Goal: Book appointment/travel/reservation

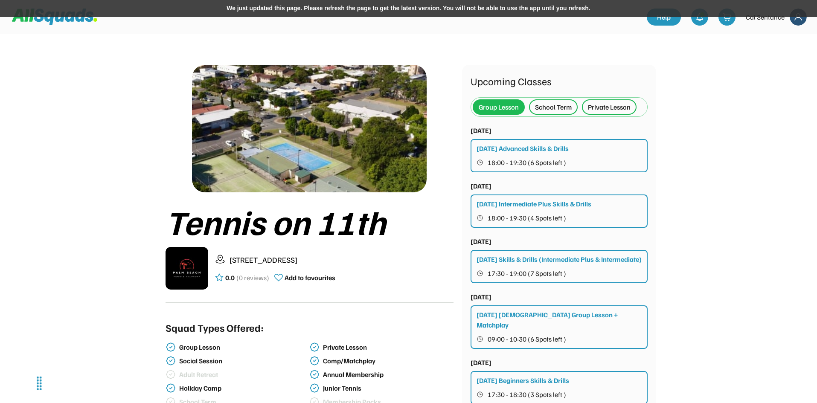
click at [806, 20] on img at bounding box center [798, 17] width 17 height 17
click at [432, 9] on div "We just updated this page. Please refresh the page to get the latest version. Y…" at bounding box center [408, 8] width 817 height 17
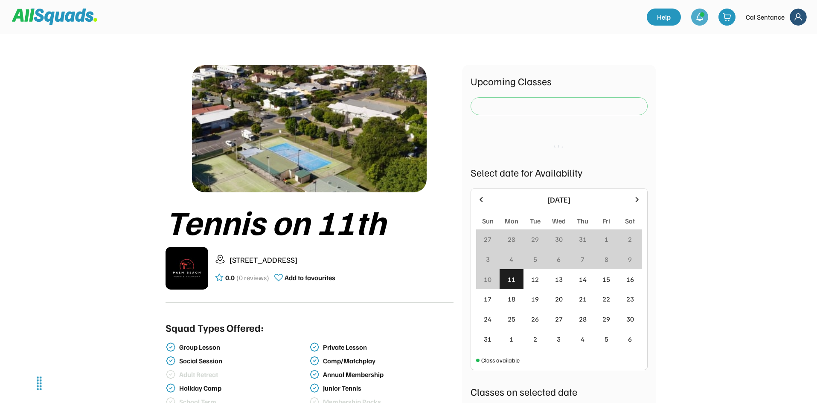
click at [702, 23] on div at bounding box center [699, 17] width 17 height 17
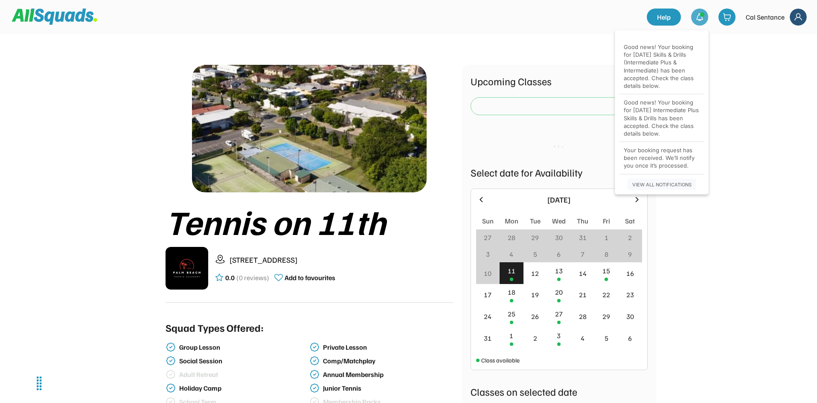
click at [803, 17] on img at bounding box center [798, 17] width 17 height 17
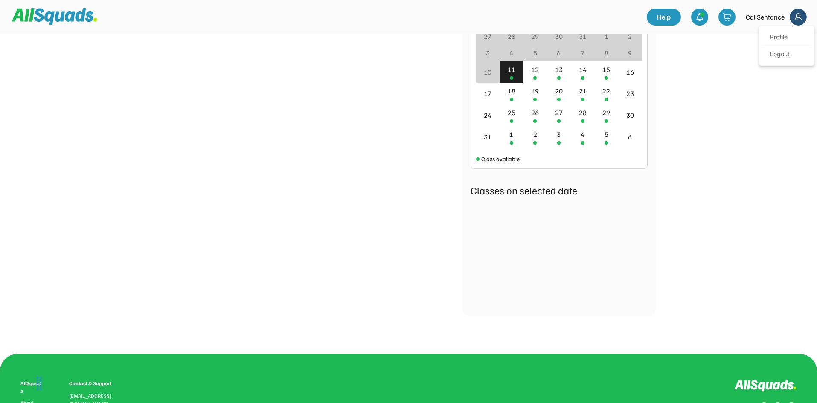
scroll to position [710, 0]
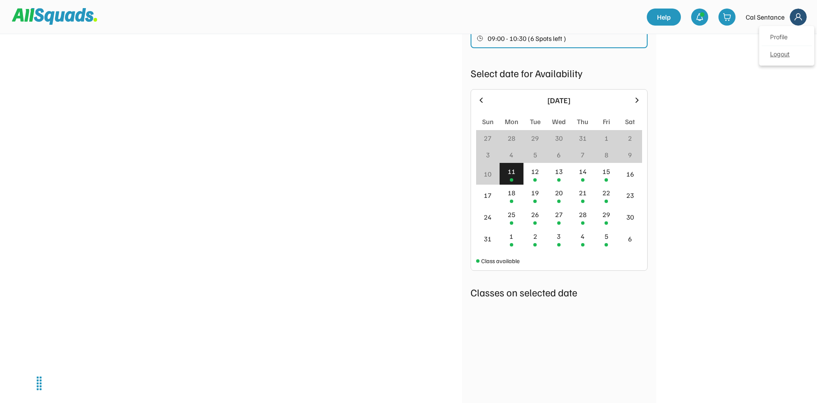
click at [790, 35] on link "Profile" at bounding box center [787, 37] width 50 height 17
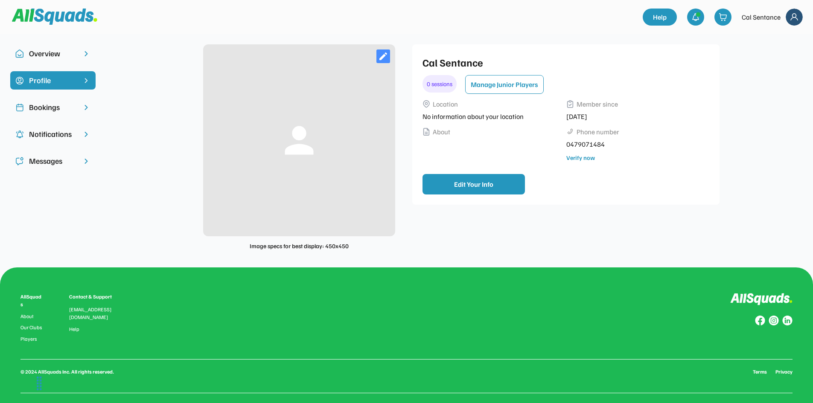
click at [73, 111] on div "Bookings" at bounding box center [53, 108] width 48 height 12
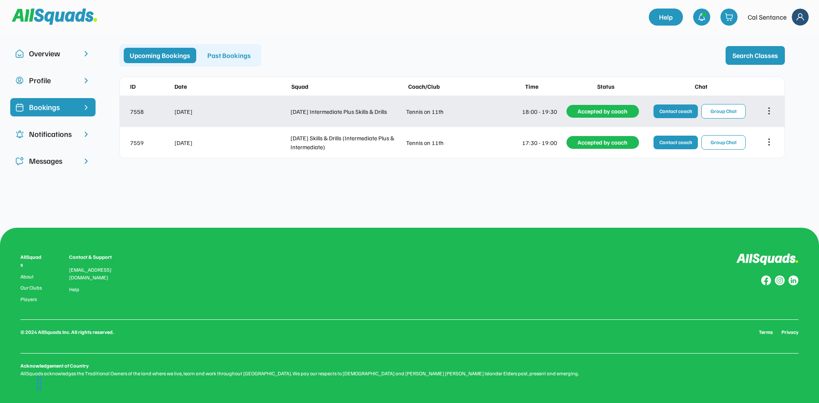
click at [771, 111] on icon at bounding box center [769, 110] width 9 height 9
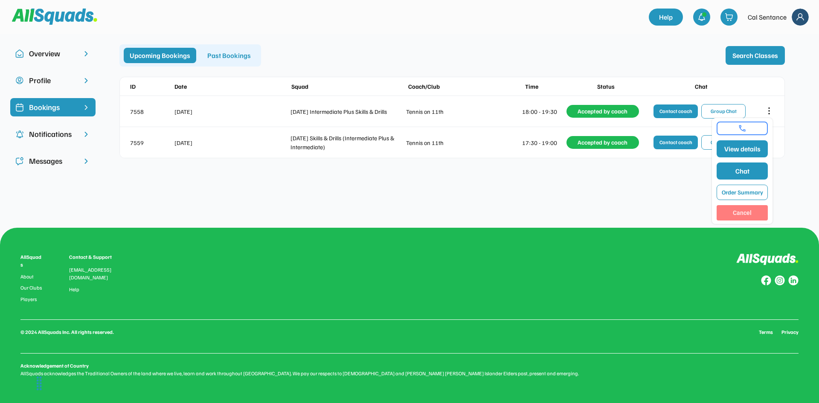
click at [751, 216] on button "Cancel" at bounding box center [742, 212] width 51 height 15
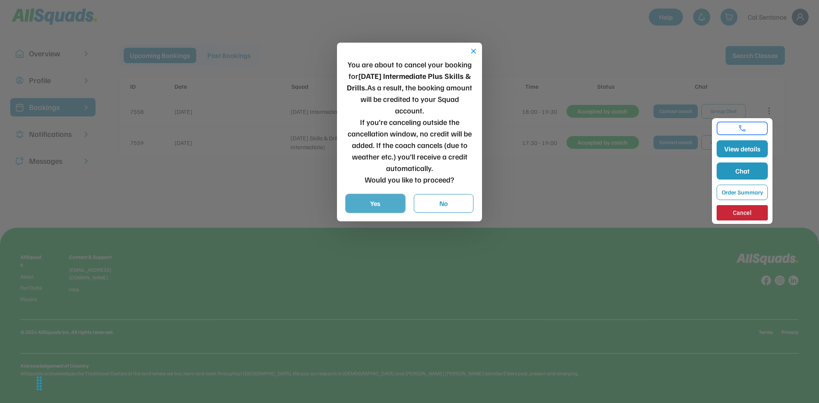
click at [387, 206] on button "Yes" at bounding box center [376, 203] width 60 height 19
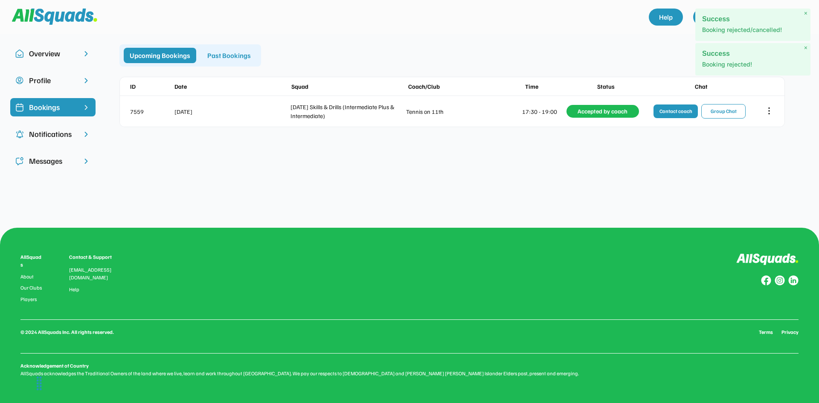
drag, startPoint x: 633, startPoint y: 46, endPoint x: 632, endPoint y: 41, distance: 4.7
click at [633, 43] on div "Overview Profile Bookings Notifications Messages person Image specs for best di…" at bounding box center [409, 115] width 819 height 162
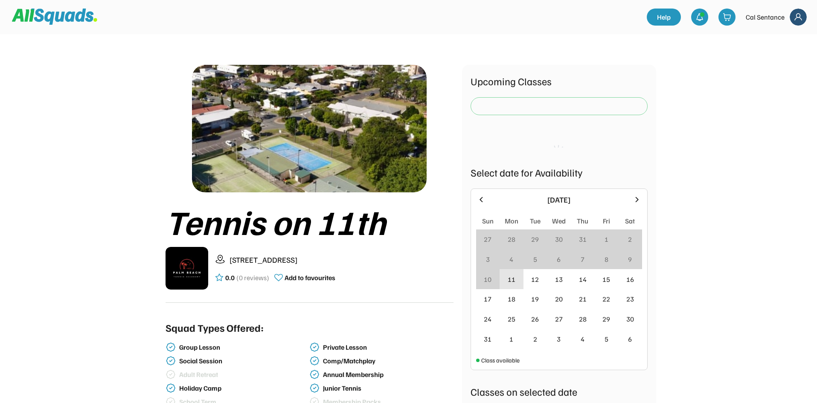
click at [508, 281] on div "11" at bounding box center [512, 279] width 8 height 10
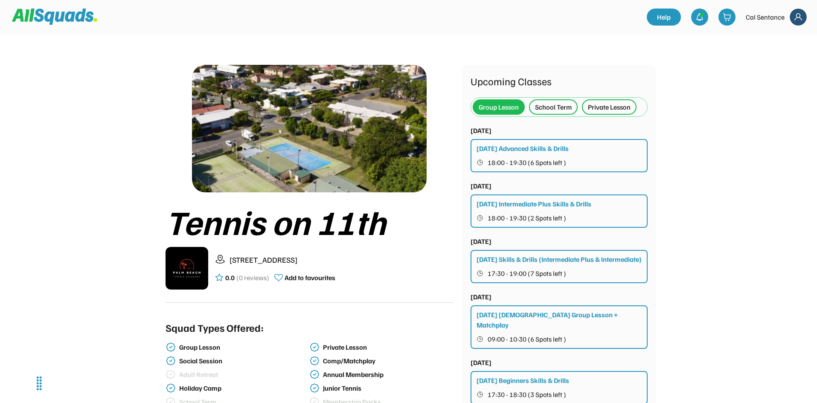
click at [612, 104] on div "Private Lesson" at bounding box center [609, 107] width 43 height 10
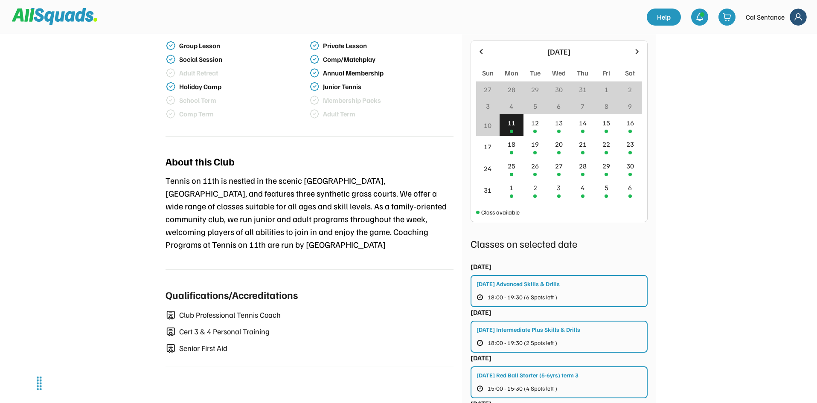
scroll to position [213, 0]
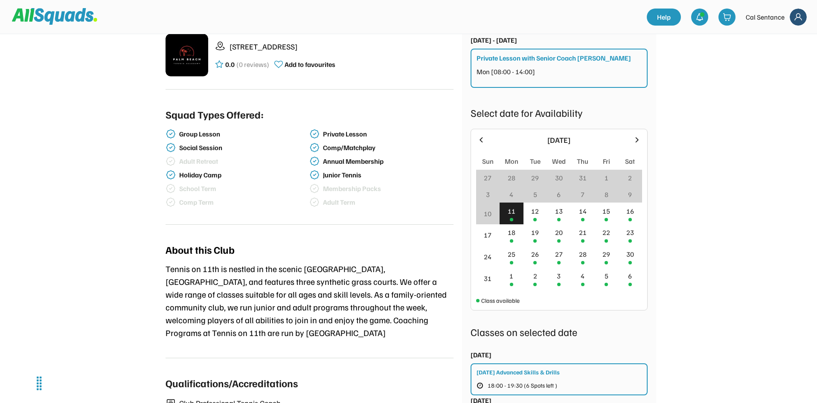
click at [593, 72] on div "Mon [08:00 - 14:00]" at bounding box center [560, 75] width 166 height 17
